Goal: Information Seeking & Learning: Learn about a topic

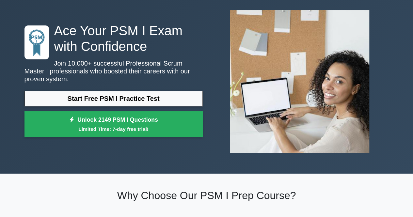
scroll to position [32, 0]
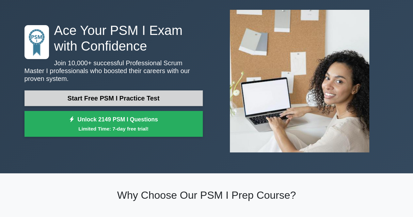
click at [177, 94] on link "Start Free PSM I Practice Test" at bounding box center [113, 98] width 178 height 16
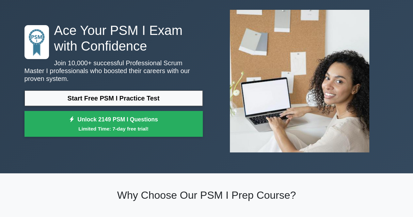
scroll to position [0, 0]
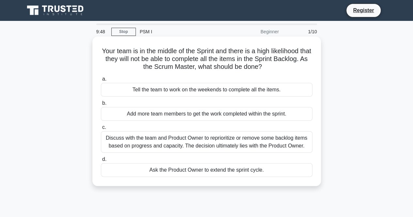
drag, startPoint x: 337, startPoint y: 187, endPoint x: 101, endPoint y: 51, distance: 272.4
click at [101, 51] on div "Your team is in the middle of the Sprint and there is a high likelihood that th…" at bounding box center [207, 116] width 372 height 157
copy div "Your team is in the middle of the Sprint and there is a high likelihood that th…"
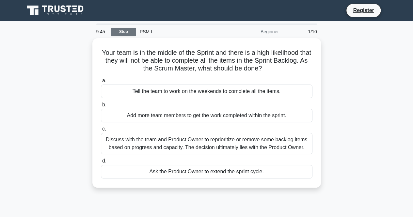
click at [126, 32] on link "Stop" at bounding box center [123, 32] width 24 height 8
